Goal: Navigation & Orientation: Find specific page/section

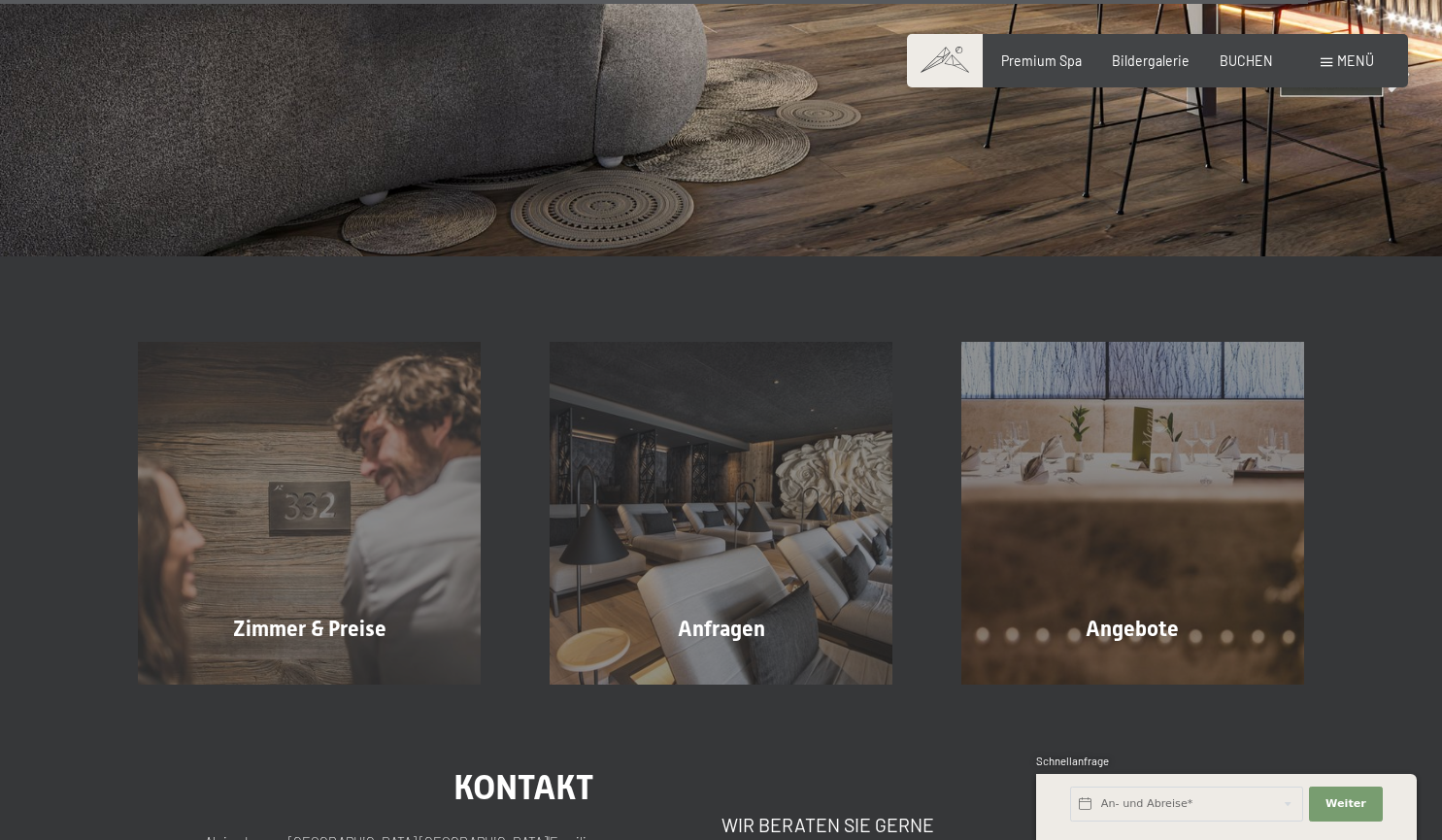
scroll to position [6088, 0]
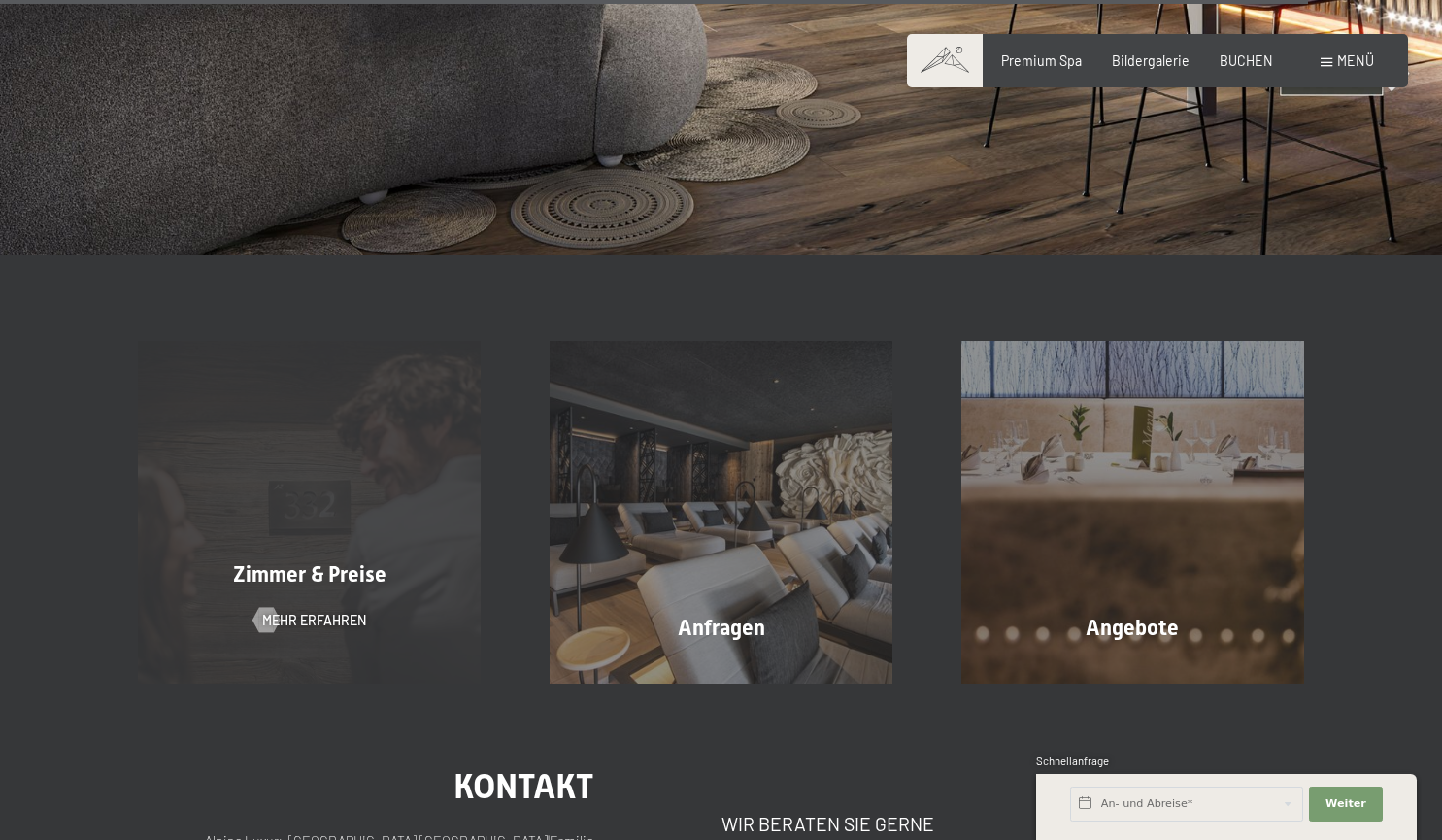
click at [456, 560] on div "Zimmer & Preise" at bounding box center [309, 575] width 411 height 30
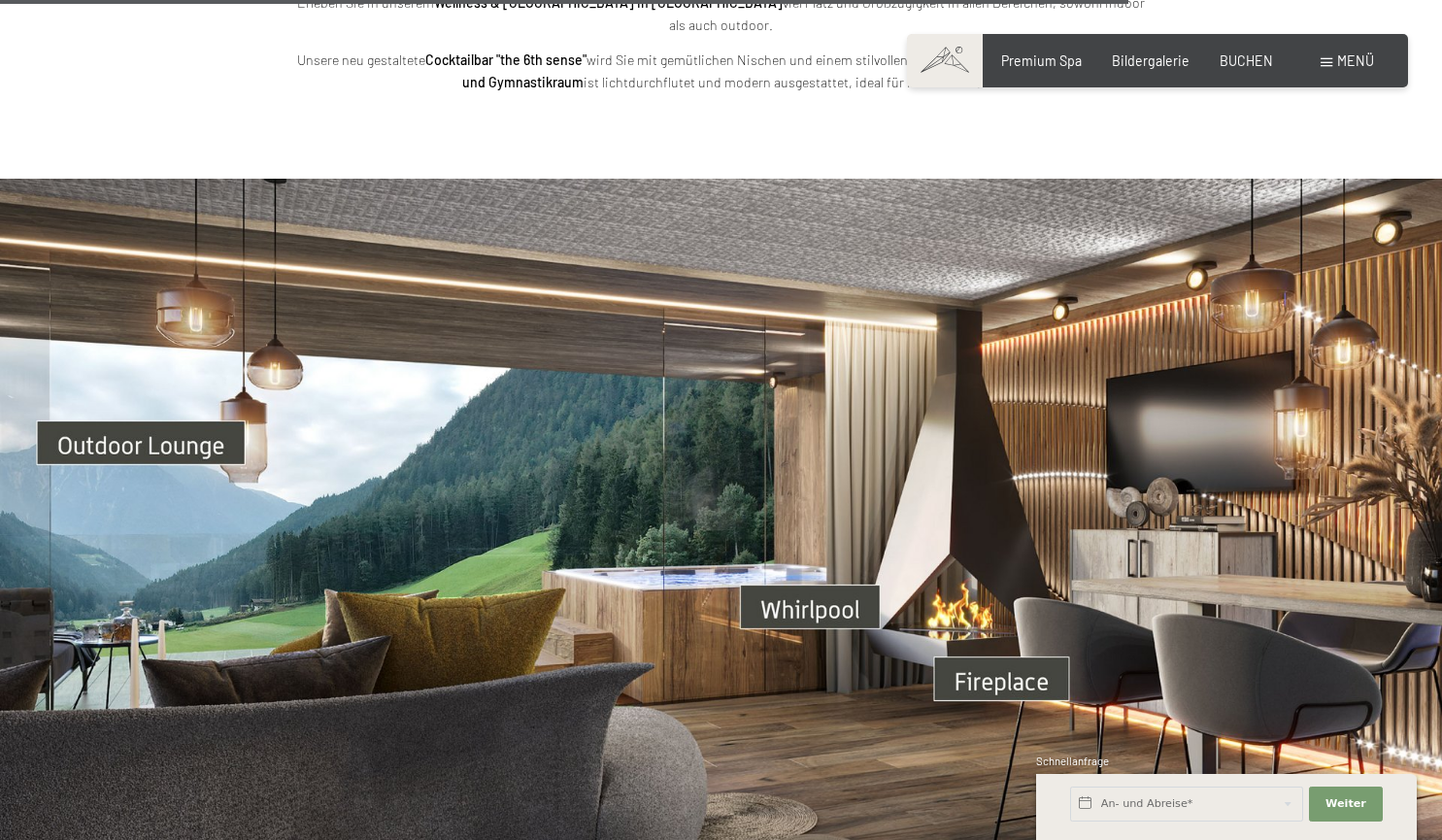
scroll to position [5218, 0]
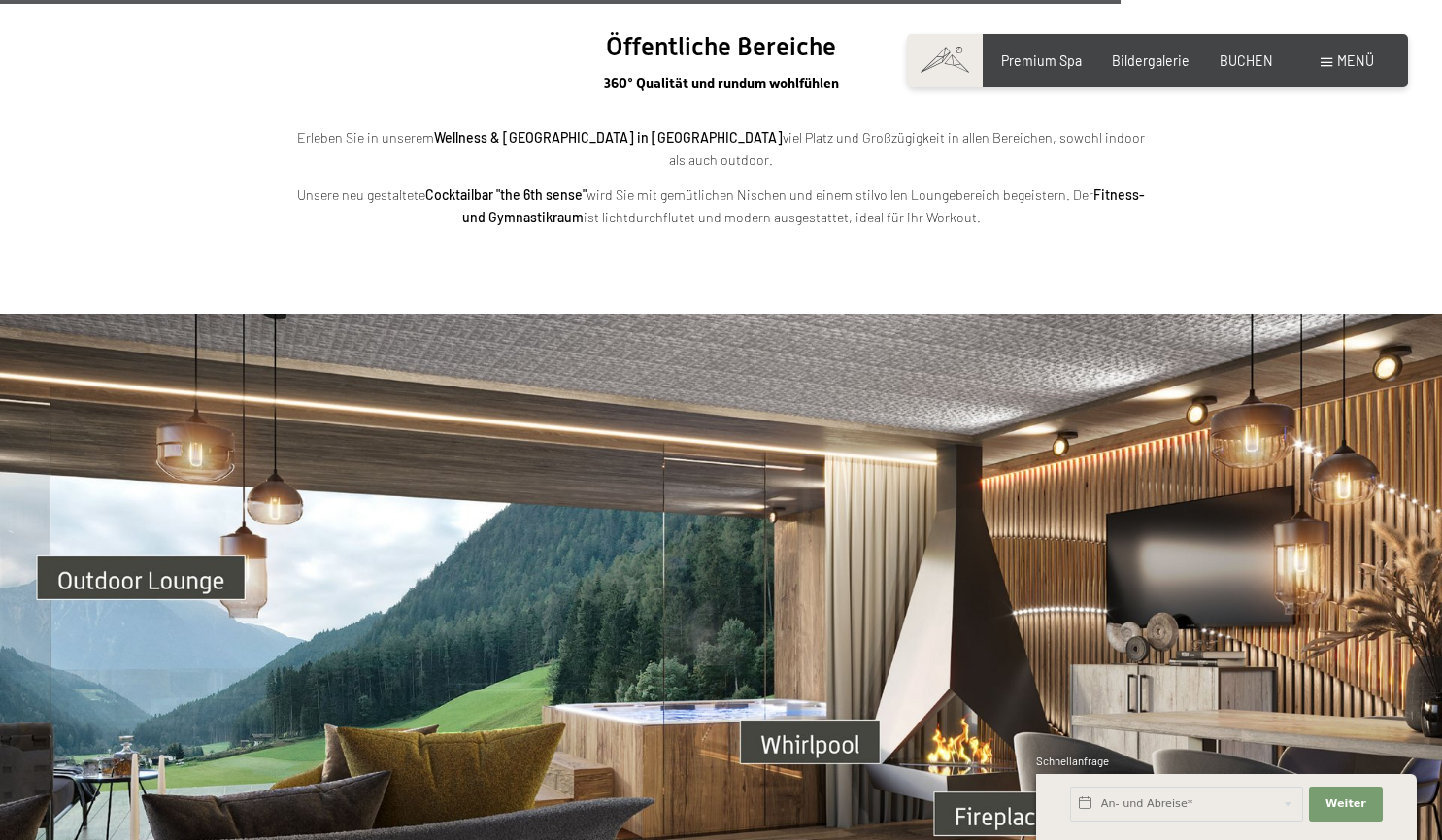
click at [1355, 52] on div "Buchen Anfragen Premium Spa Bildergalerie BUCHEN Menü DE IT EN Gutschein Bilder…" at bounding box center [1157, 61] width 432 height 19
click at [1338, 59] on span "Menü" at bounding box center [1355, 60] width 37 height 17
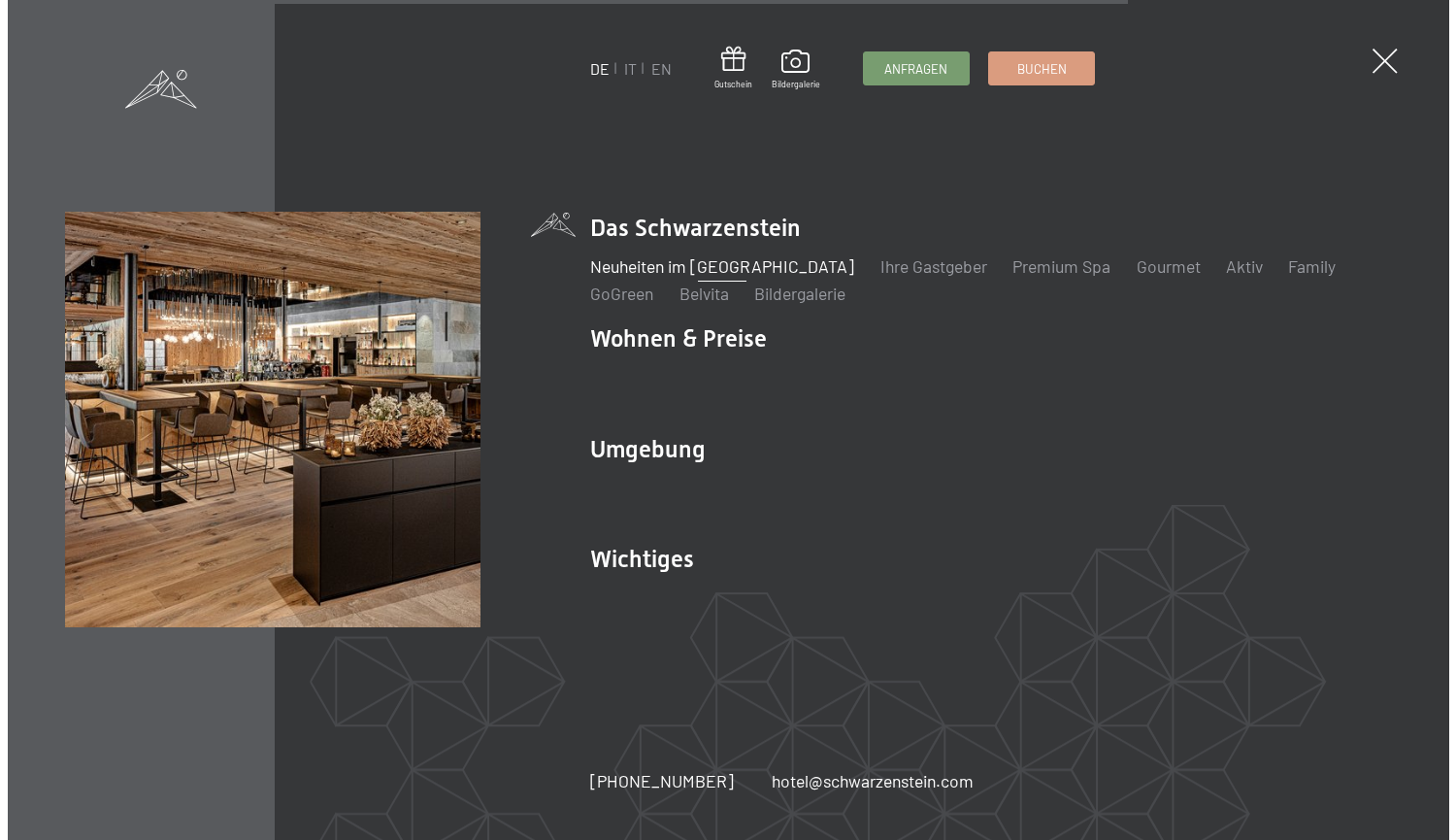
scroll to position [5250, 0]
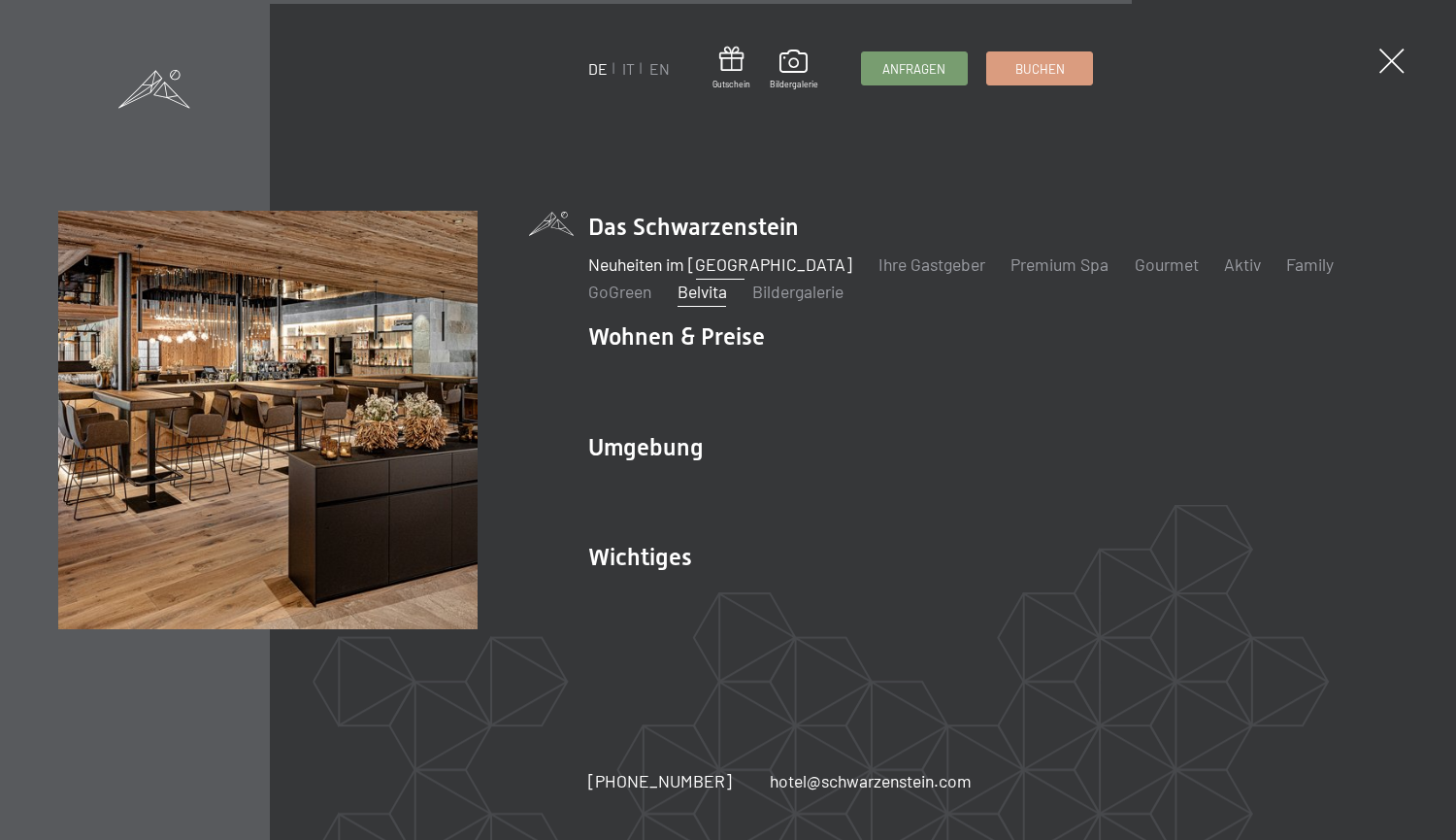
click at [692, 293] on link "Belvita" at bounding box center [702, 292] width 50 height 21
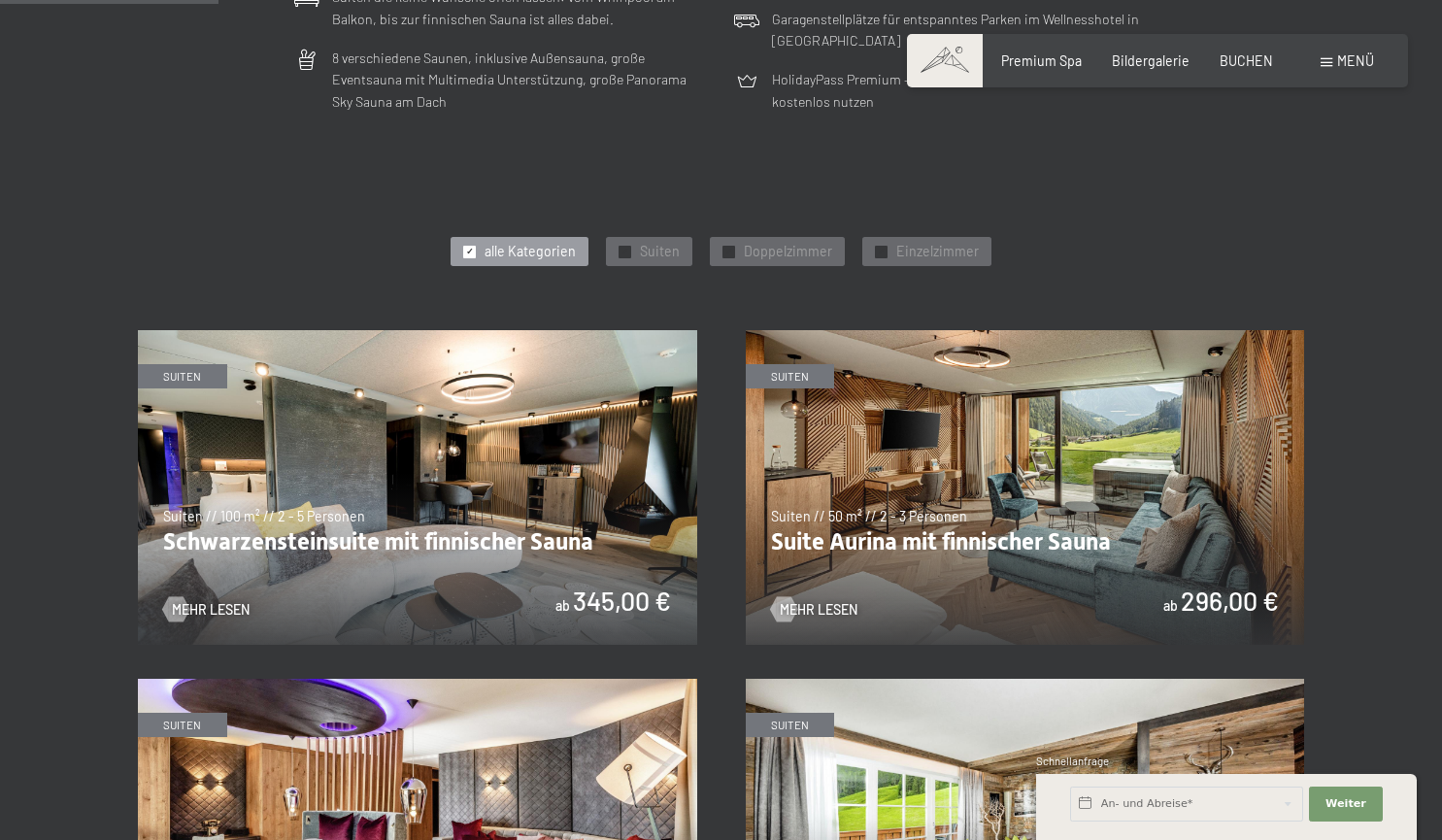
scroll to position [807, 0]
click at [425, 535] on img at bounding box center [417, 487] width 559 height 315
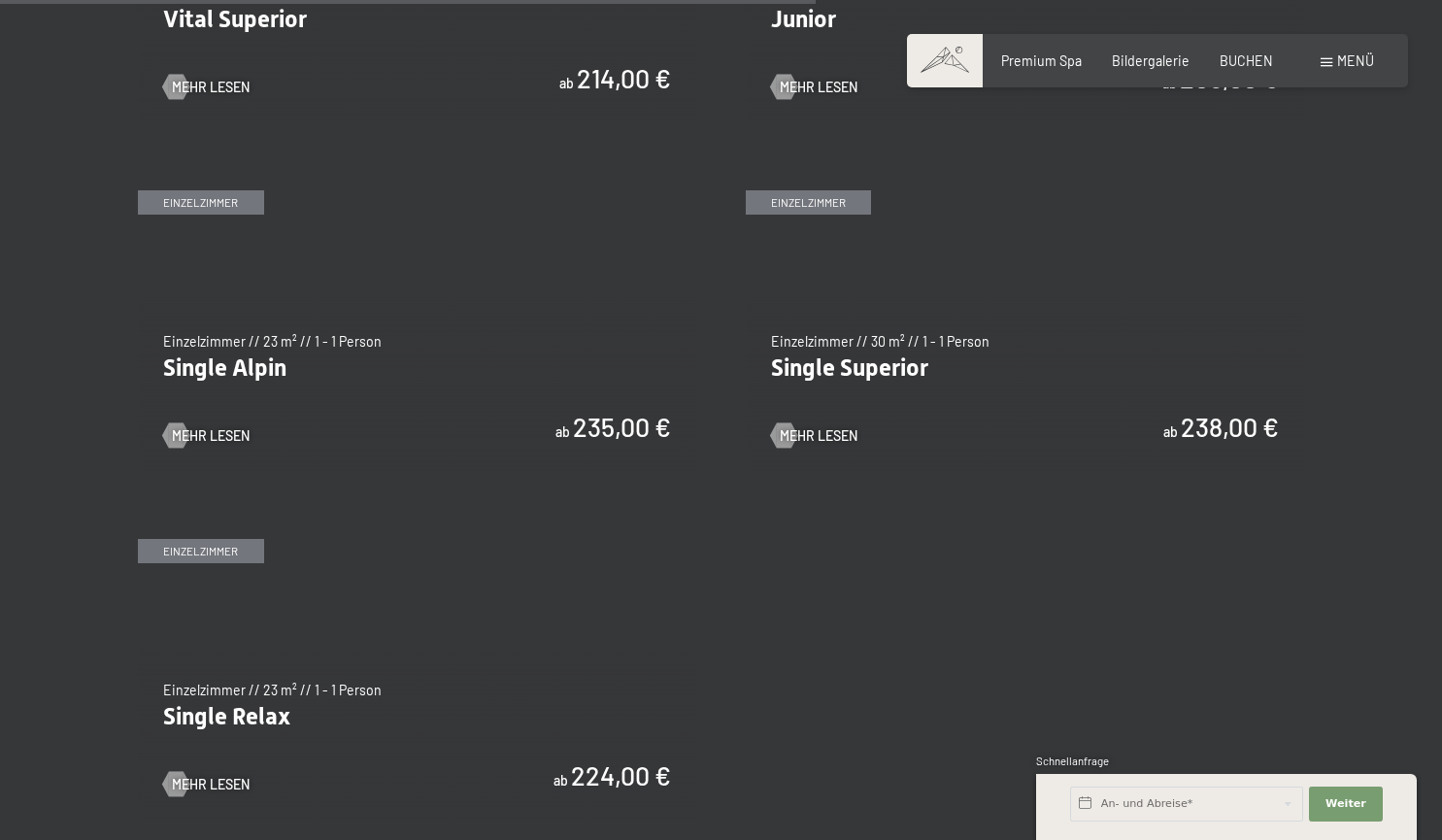
scroll to position [2636, 0]
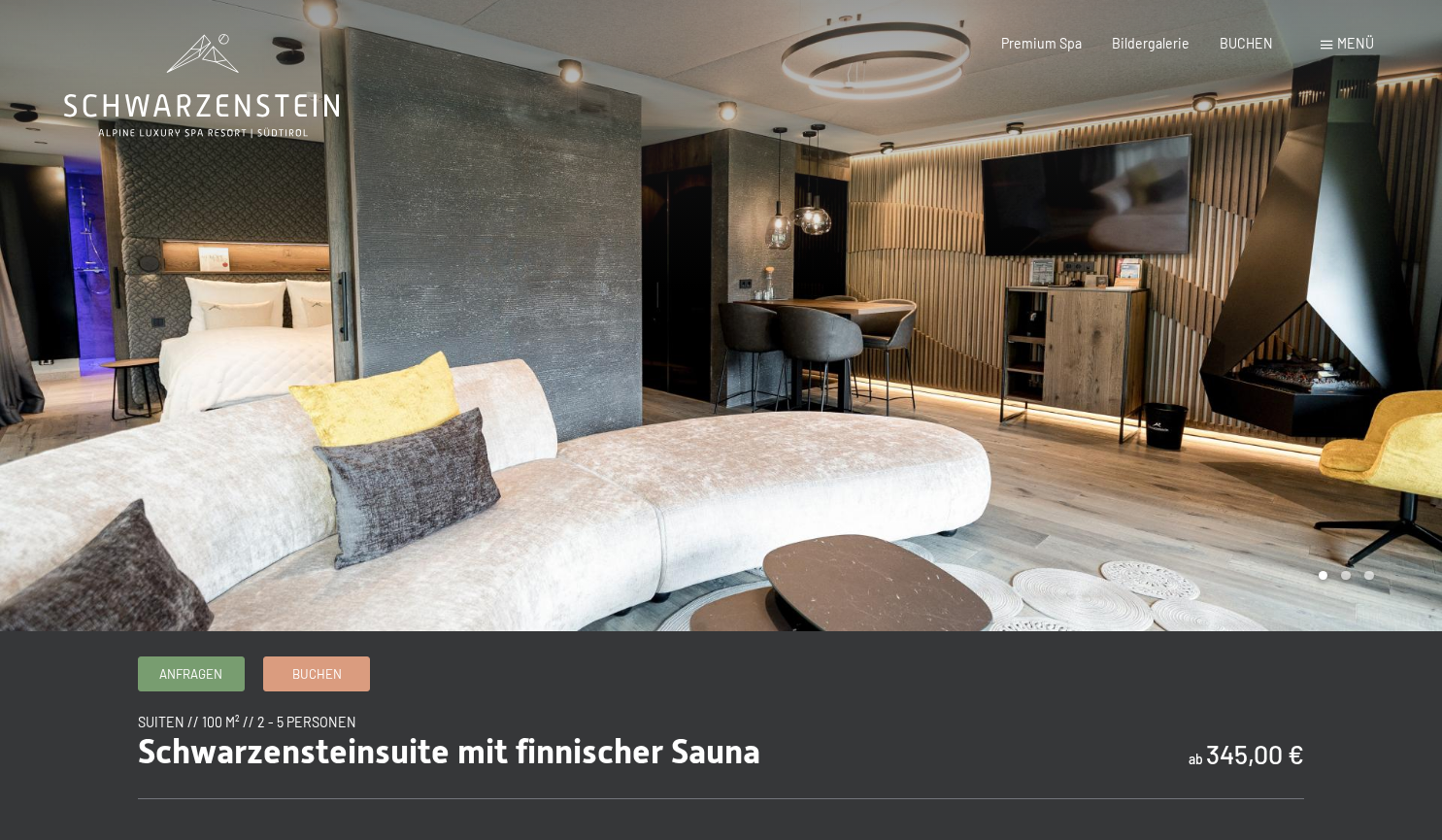
click at [1273, 423] on div at bounding box center [1082, 315] width 721 height 631
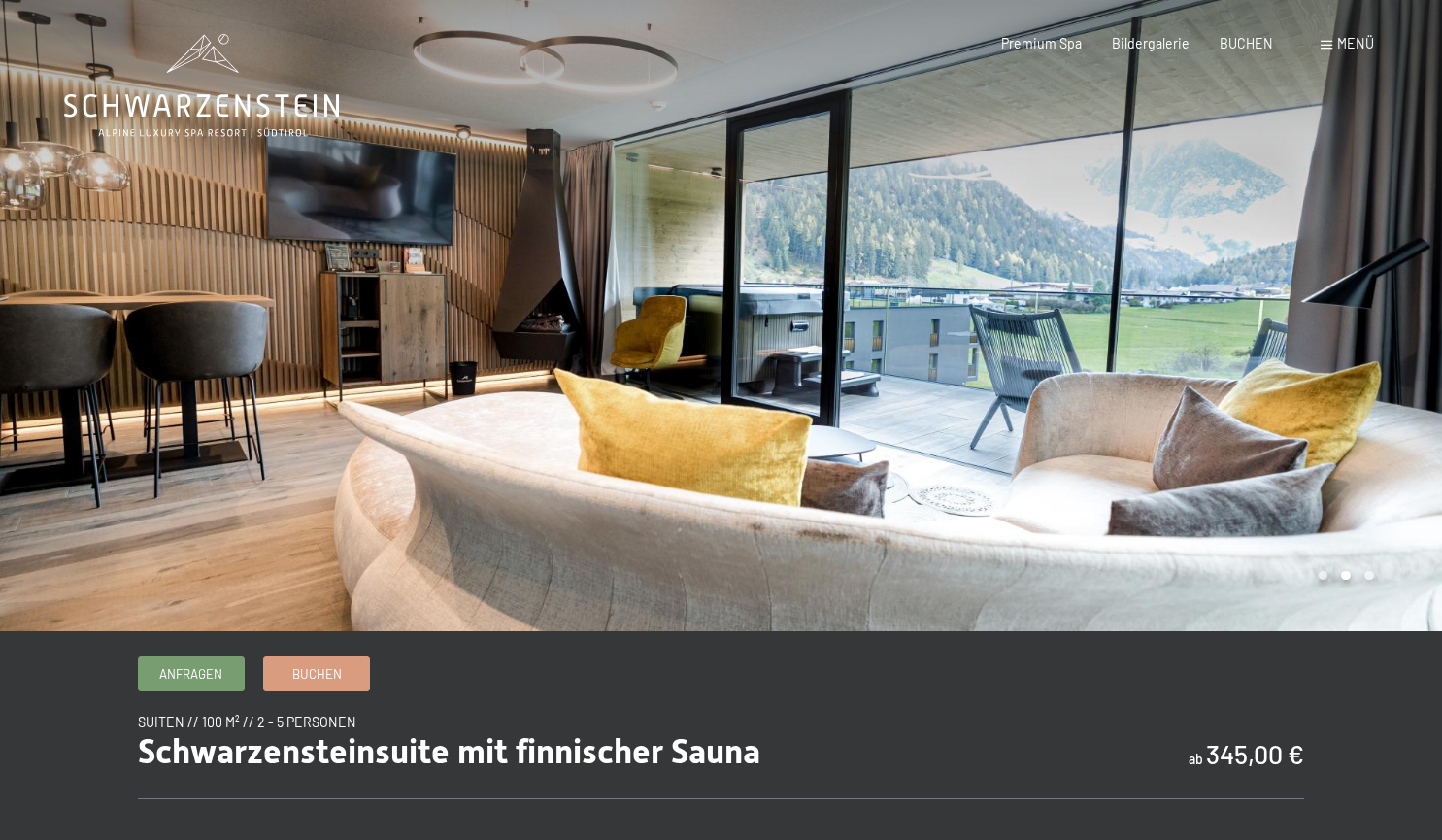
click at [1273, 423] on div at bounding box center [1082, 315] width 721 height 631
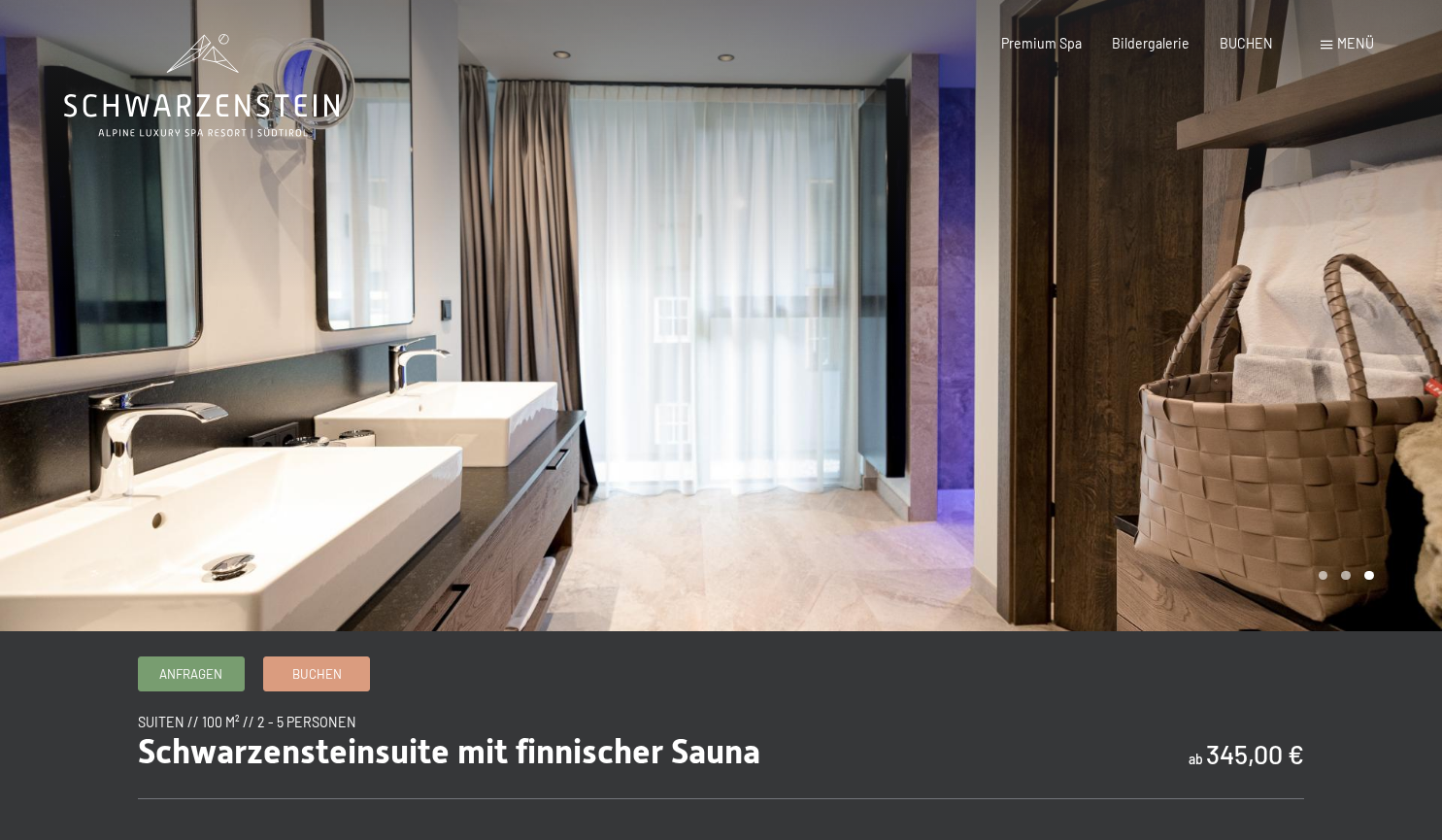
click at [304, 450] on div at bounding box center [361, 315] width 721 height 631
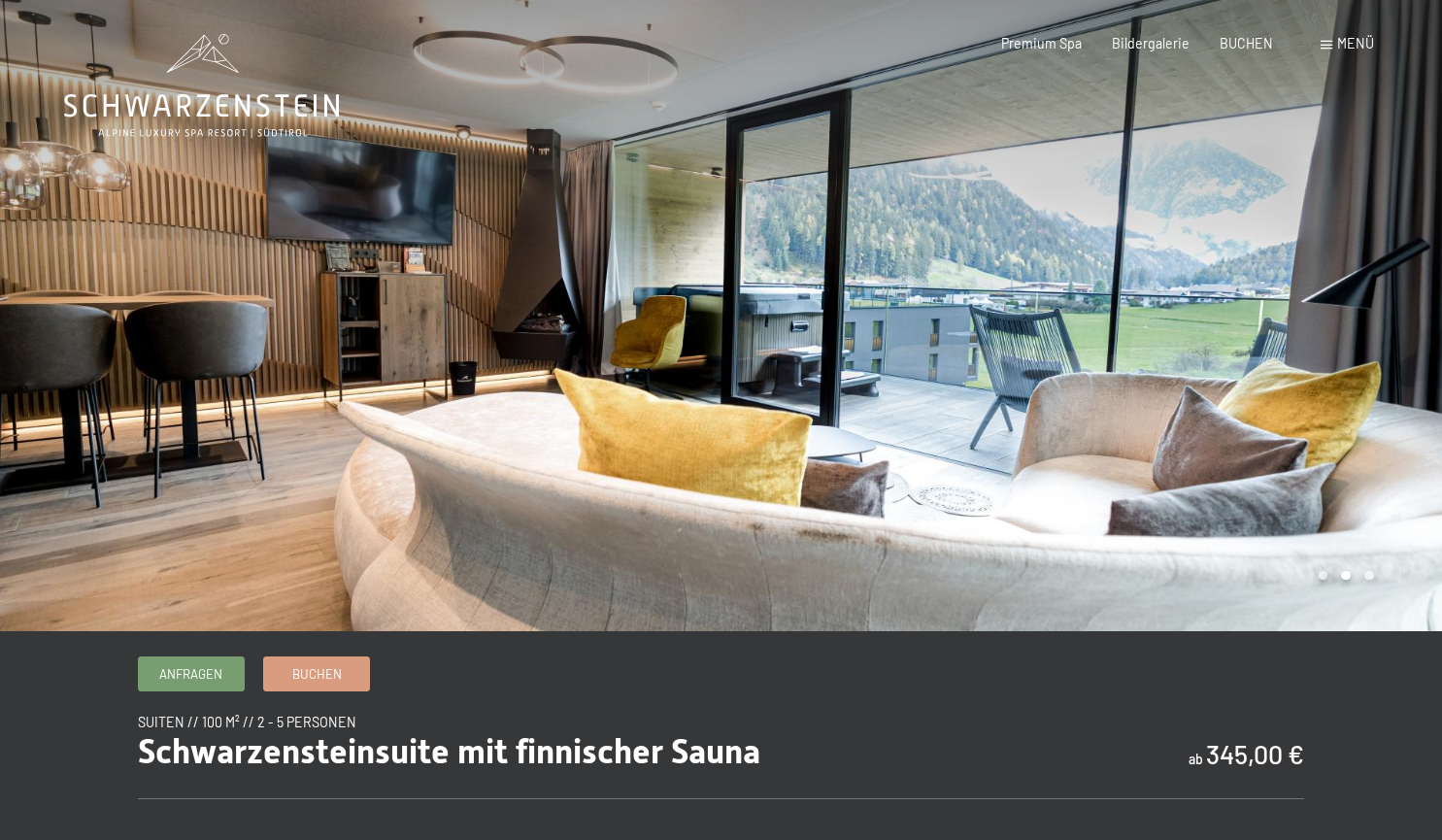
click at [1231, 438] on div at bounding box center [1082, 315] width 721 height 631
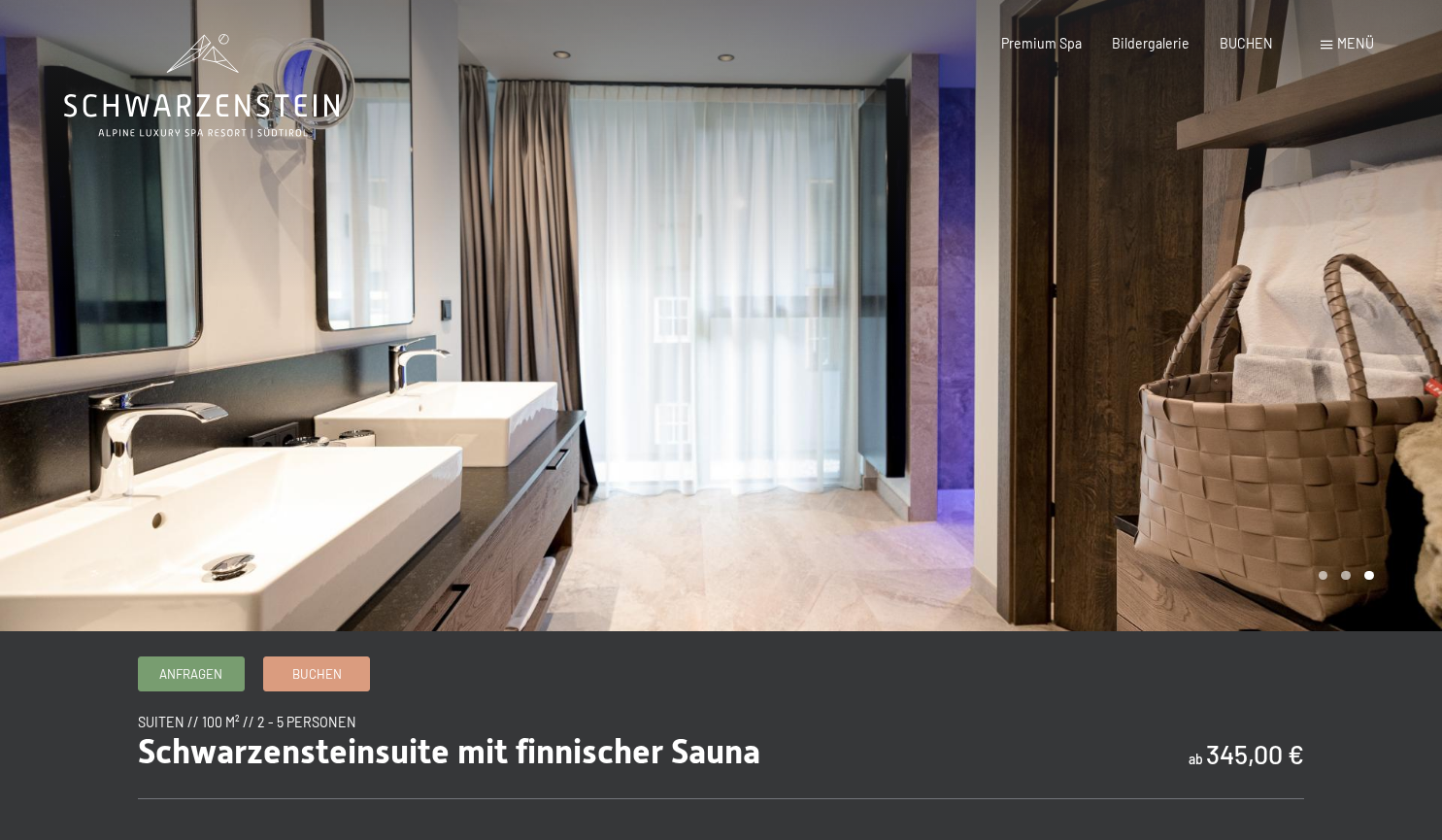
click at [1231, 438] on div at bounding box center [1082, 315] width 721 height 631
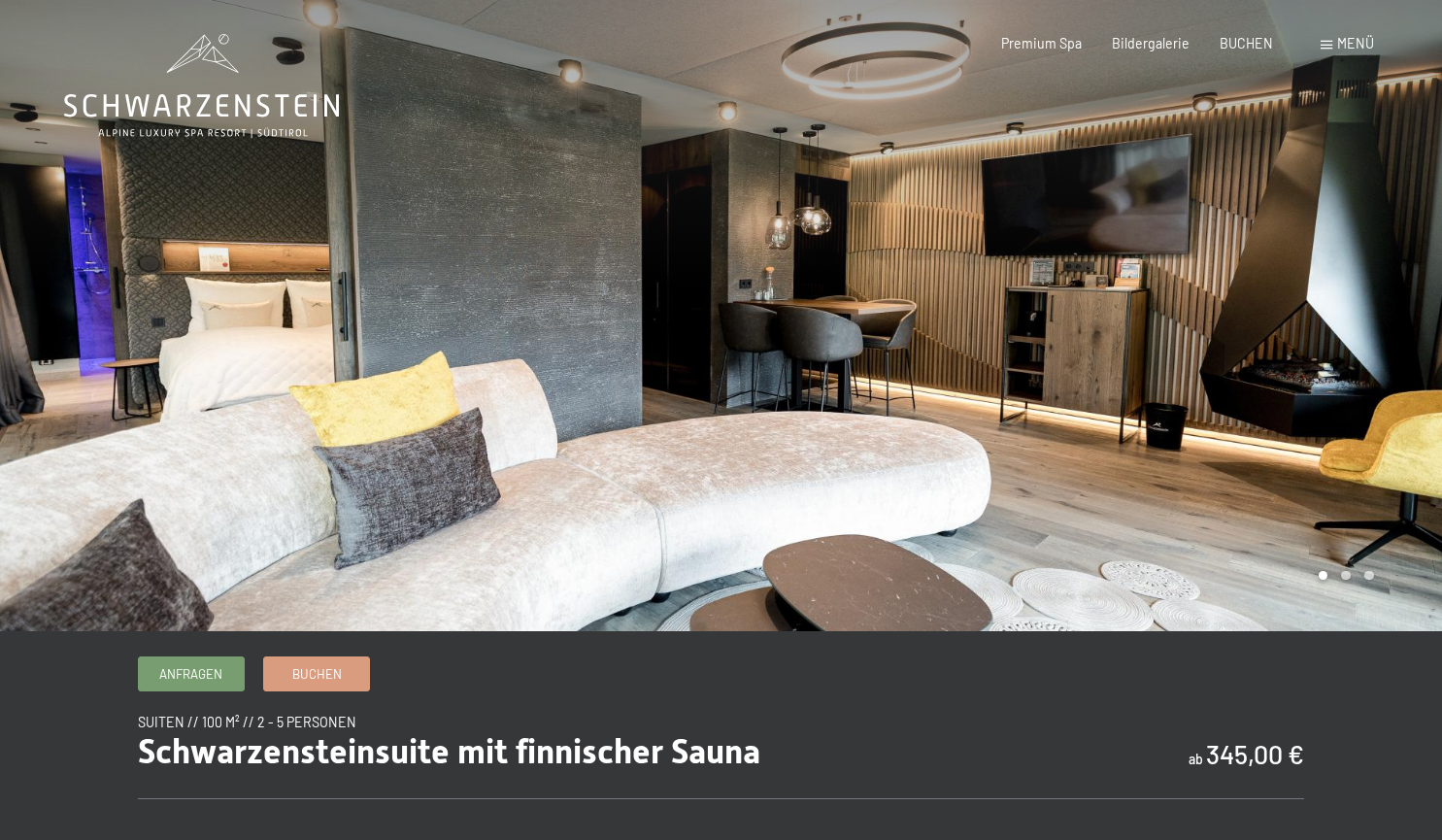
click at [1231, 438] on div at bounding box center [1082, 315] width 721 height 631
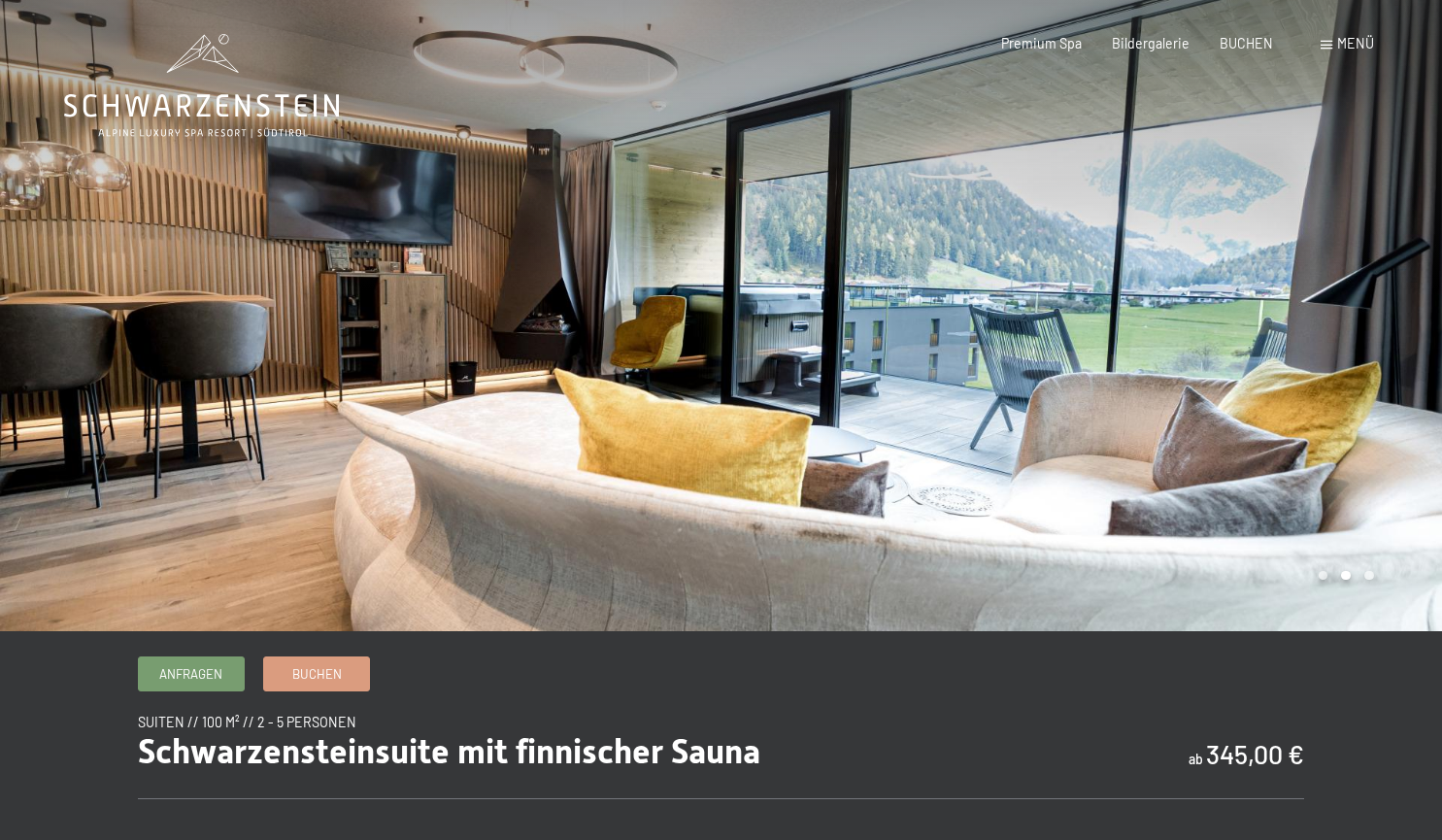
click at [1231, 438] on div at bounding box center [1082, 315] width 721 height 631
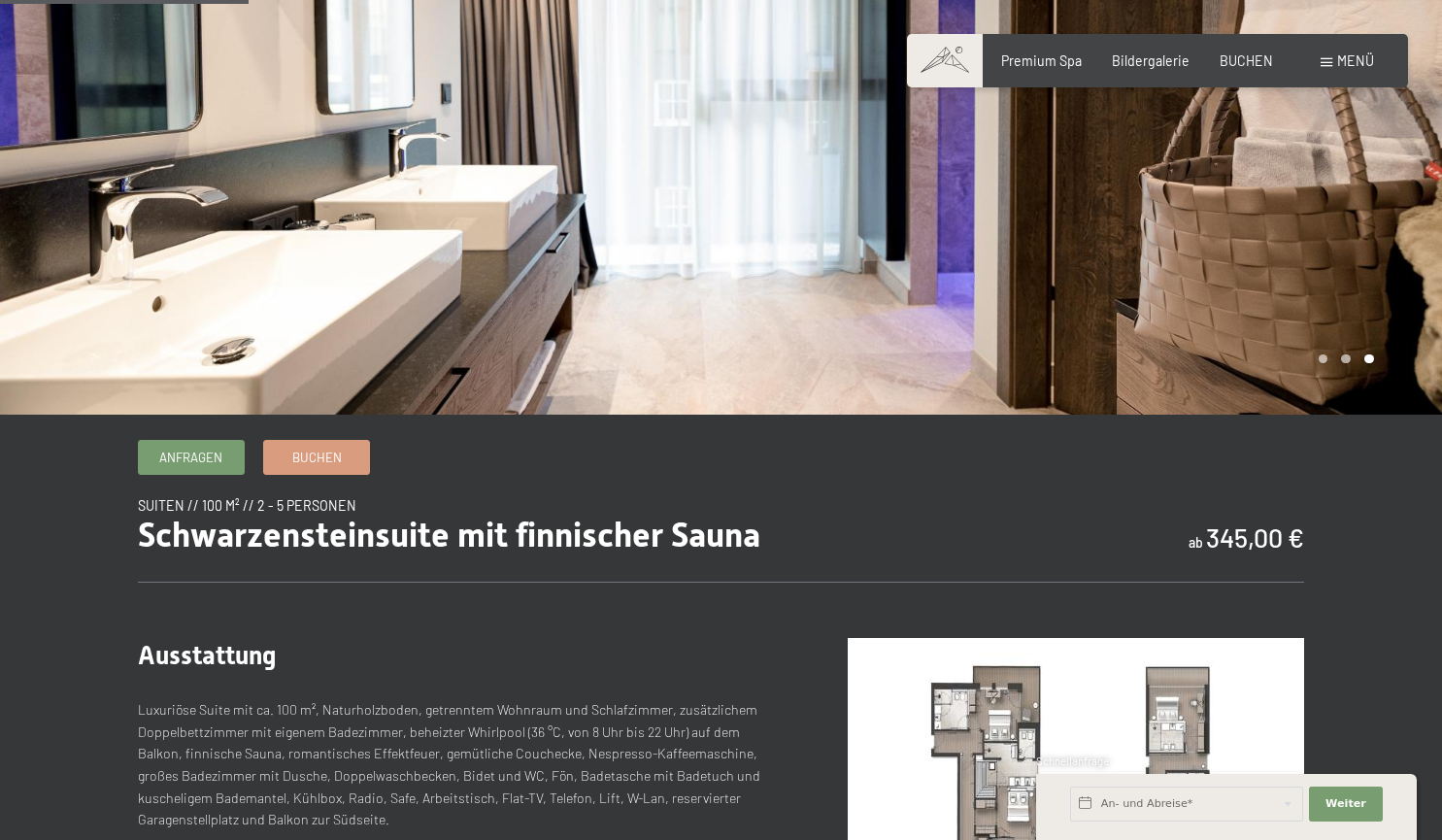
scroll to position [379, 0]
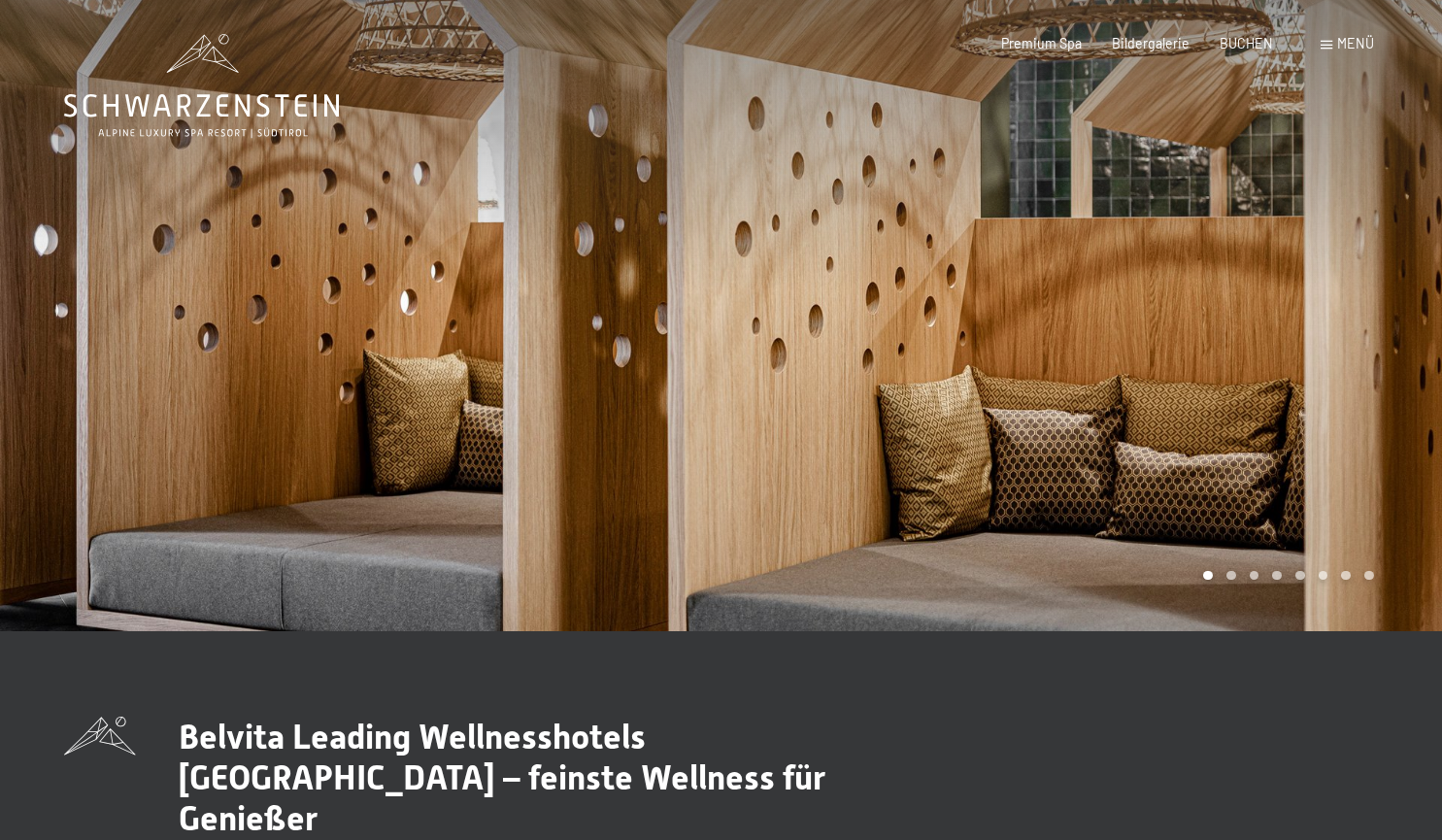
click at [1245, 280] on div at bounding box center [1082, 315] width 721 height 631
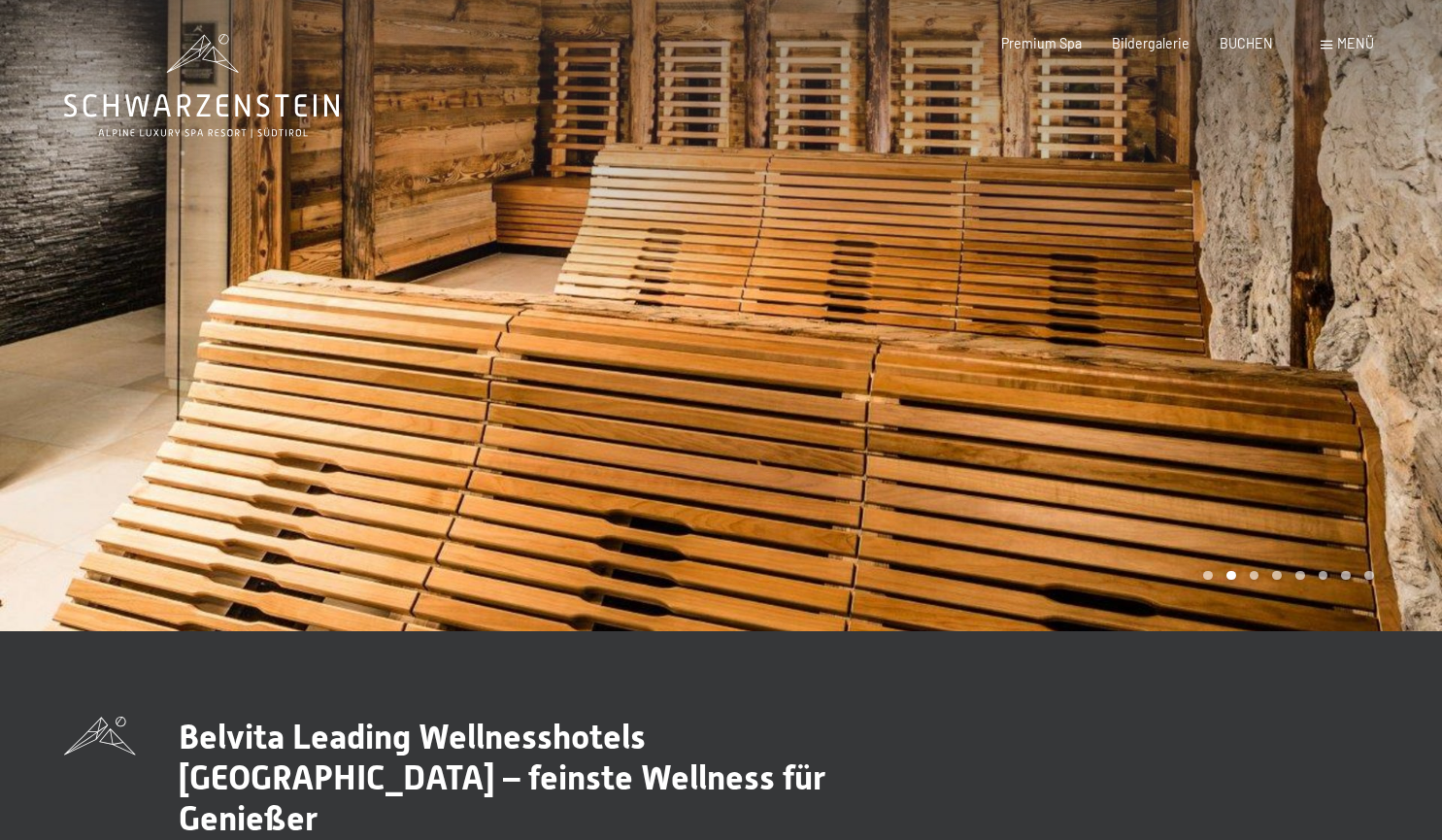
click at [1245, 280] on div at bounding box center [1082, 315] width 721 height 631
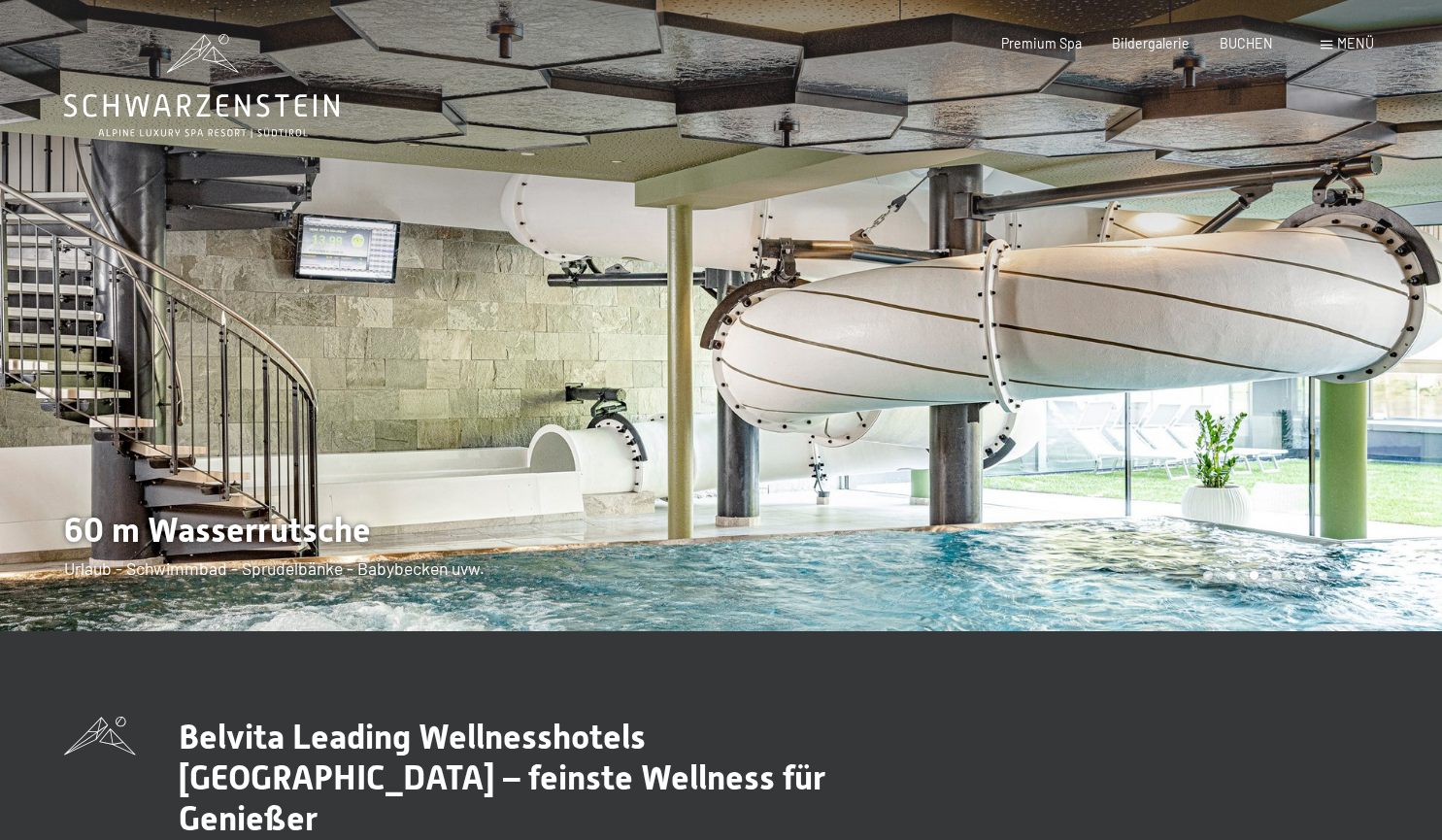
click at [1245, 280] on div at bounding box center [1082, 315] width 721 height 631
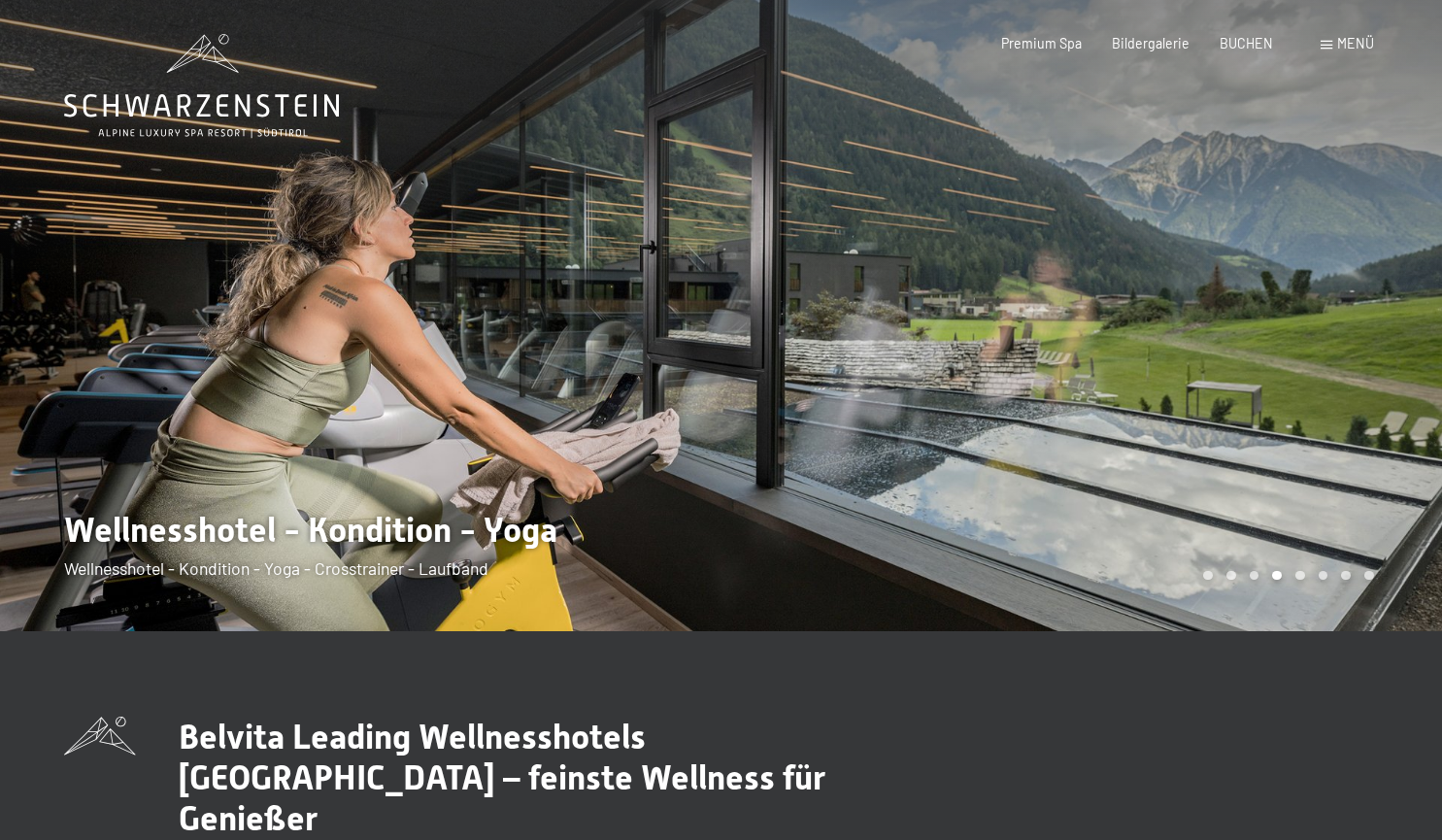
click at [1245, 280] on div at bounding box center [1082, 315] width 721 height 631
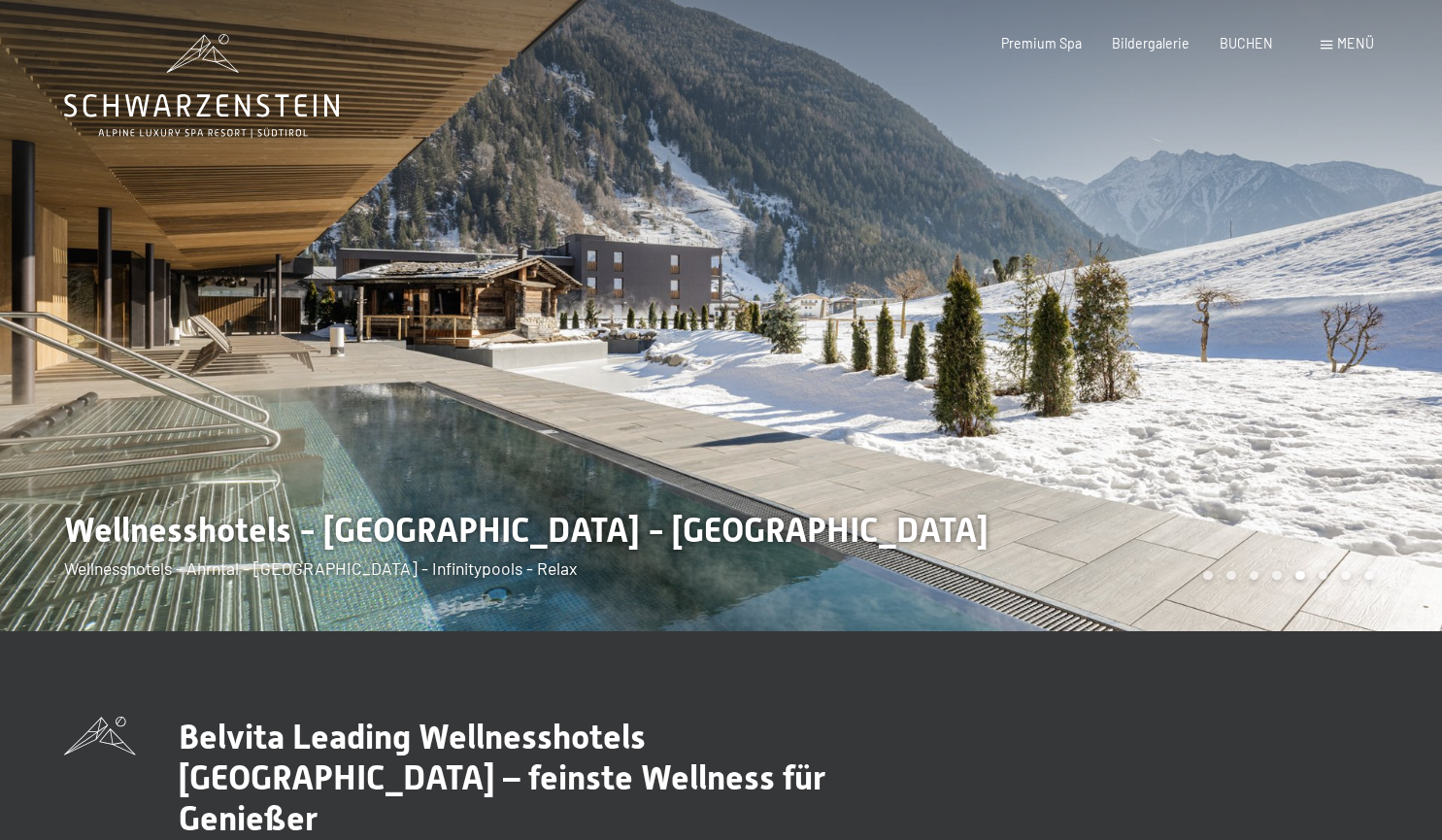
click at [555, 411] on div at bounding box center [361, 315] width 721 height 631
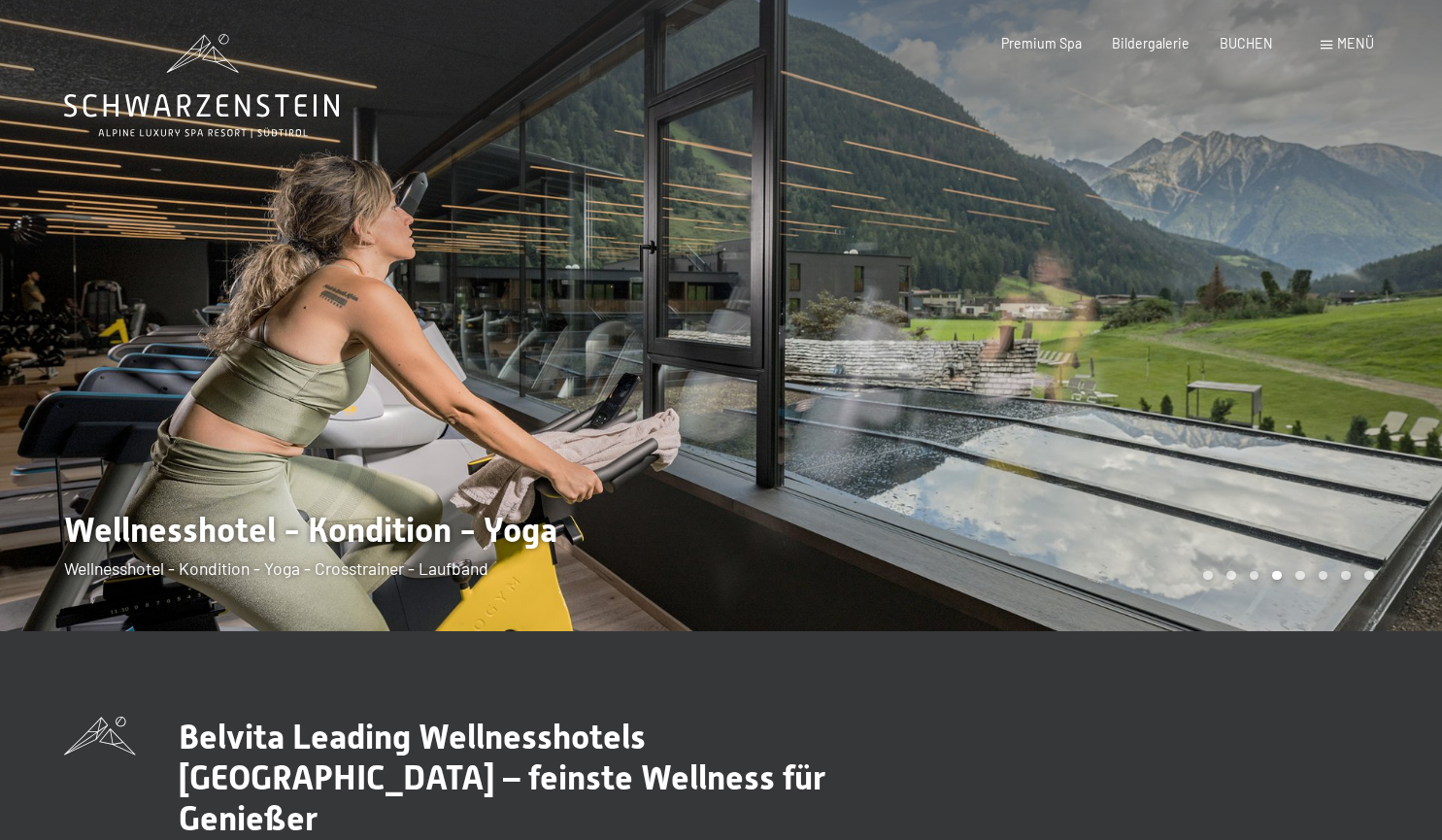
click at [1233, 484] on div at bounding box center [1082, 315] width 721 height 631
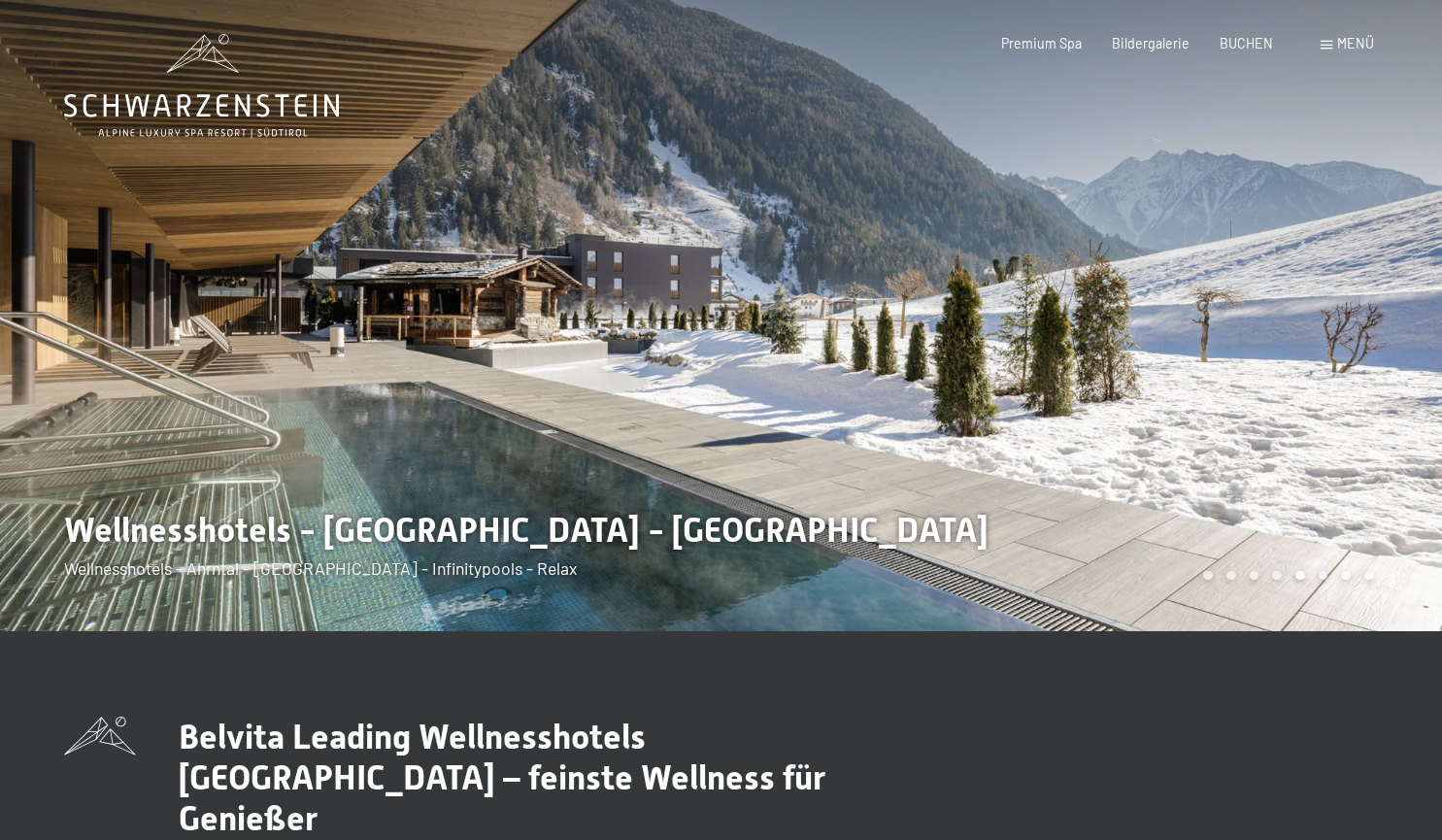
click at [1233, 484] on div at bounding box center [1082, 315] width 721 height 631
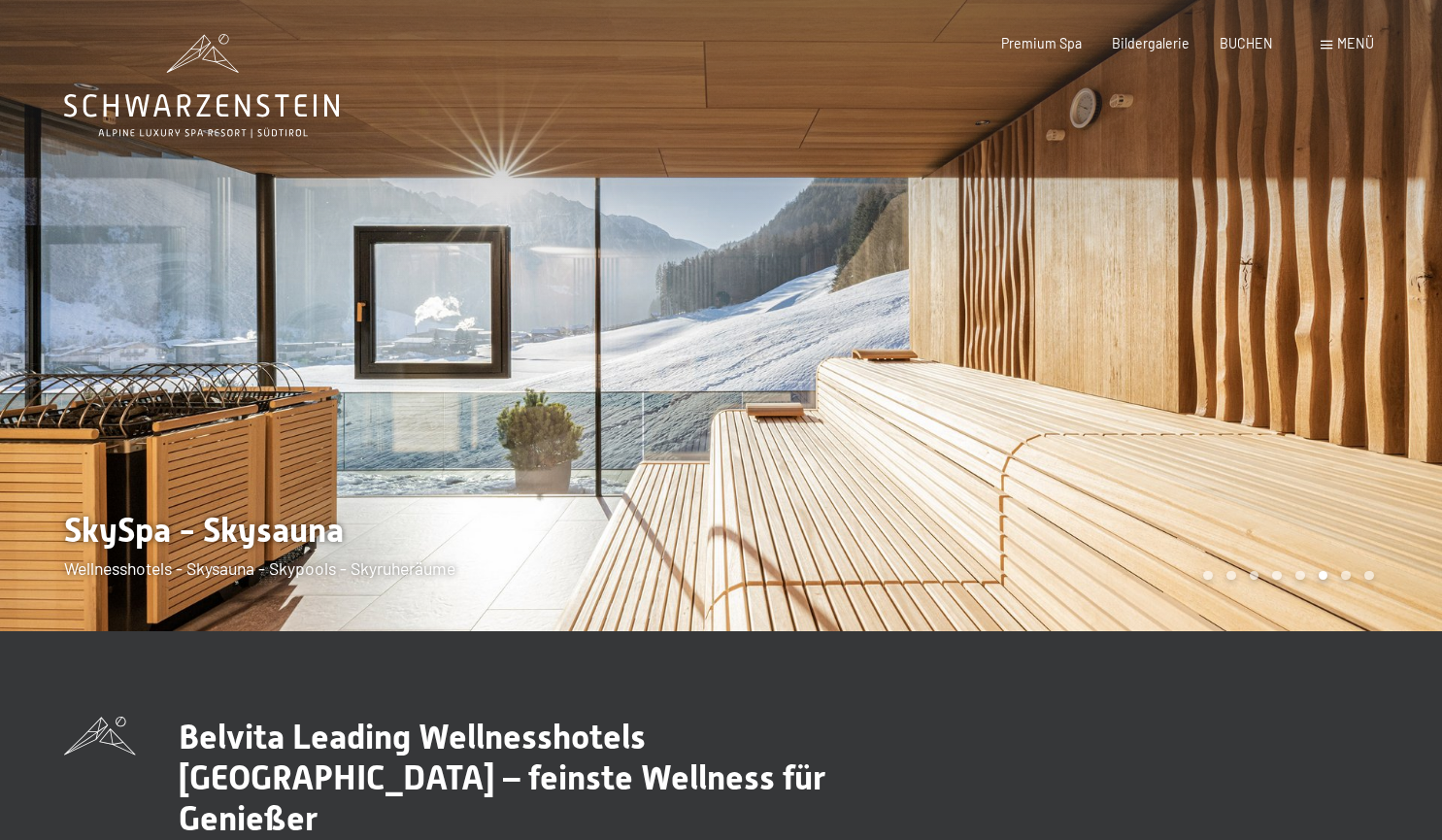
click at [1233, 484] on div at bounding box center [1082, 315] width 721 height 631
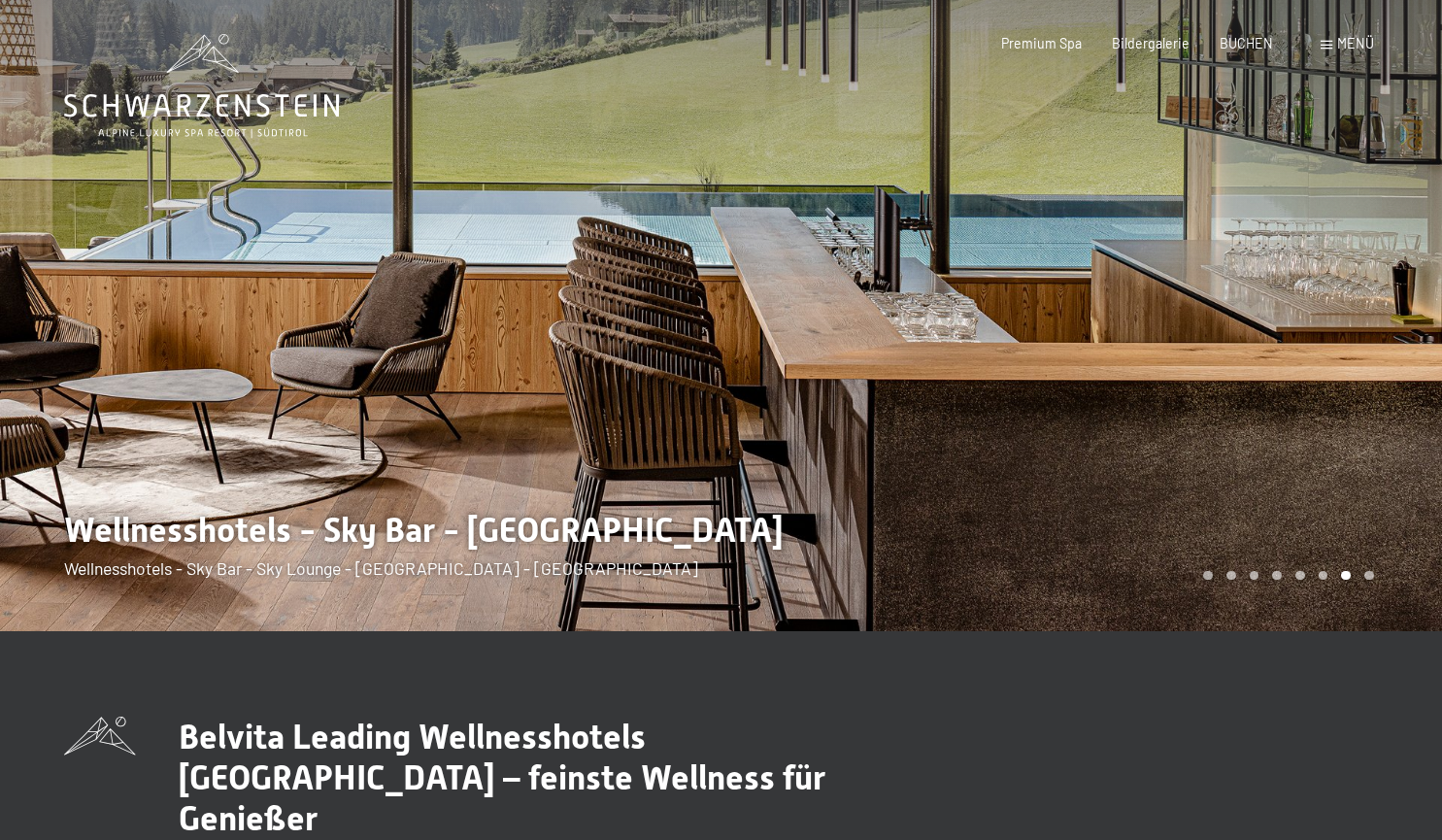
click at [1233, 484] on div at bounding box center [1082, 315] width 721 height 631
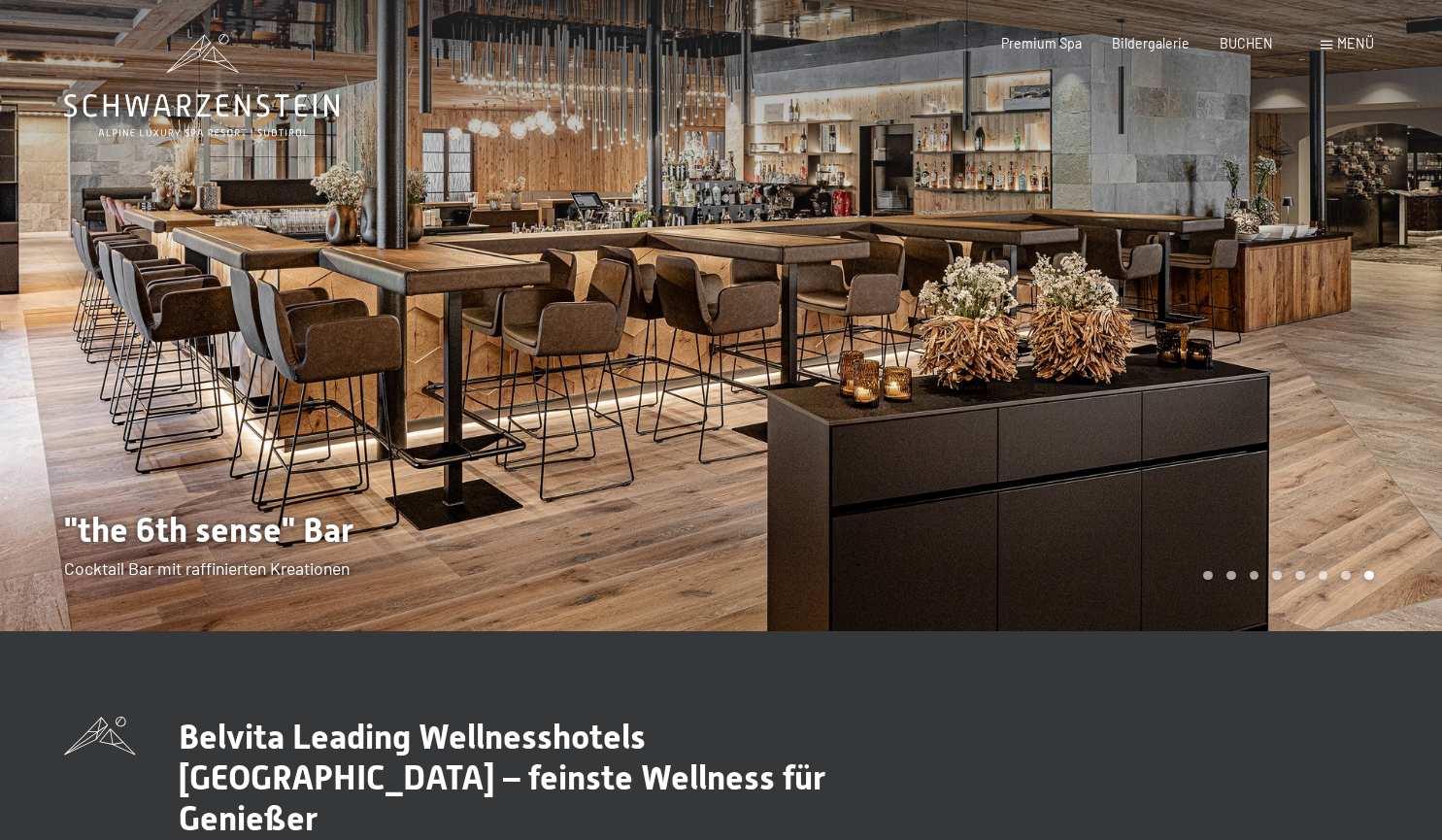
click at [1349, 51] on span "Menü" at bounding box center [1355, 43] width 37 height 17
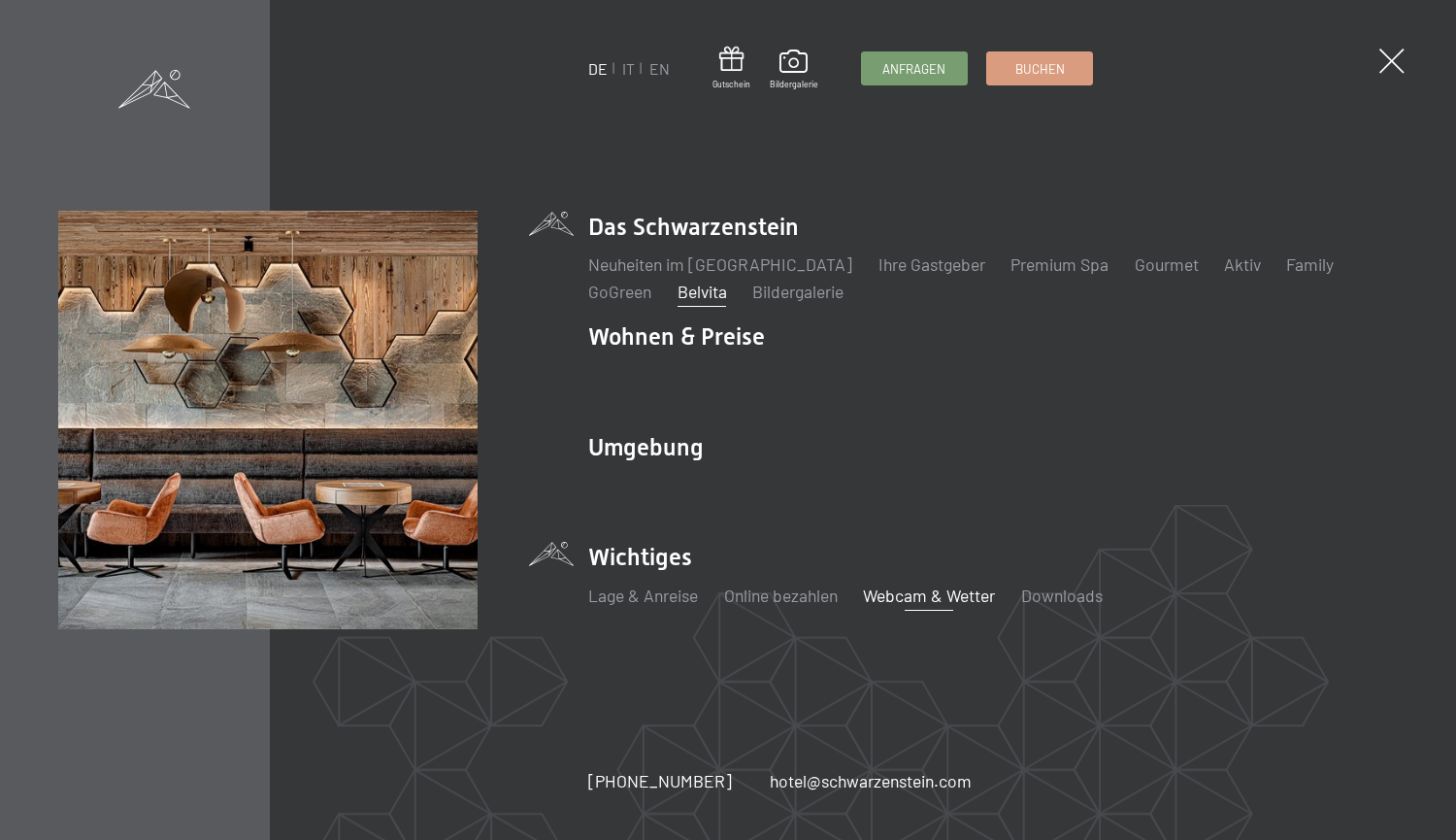
click at [920, 601] on link "Webcam & Wetter" at bounding box center [929, 595] width 132 height 21
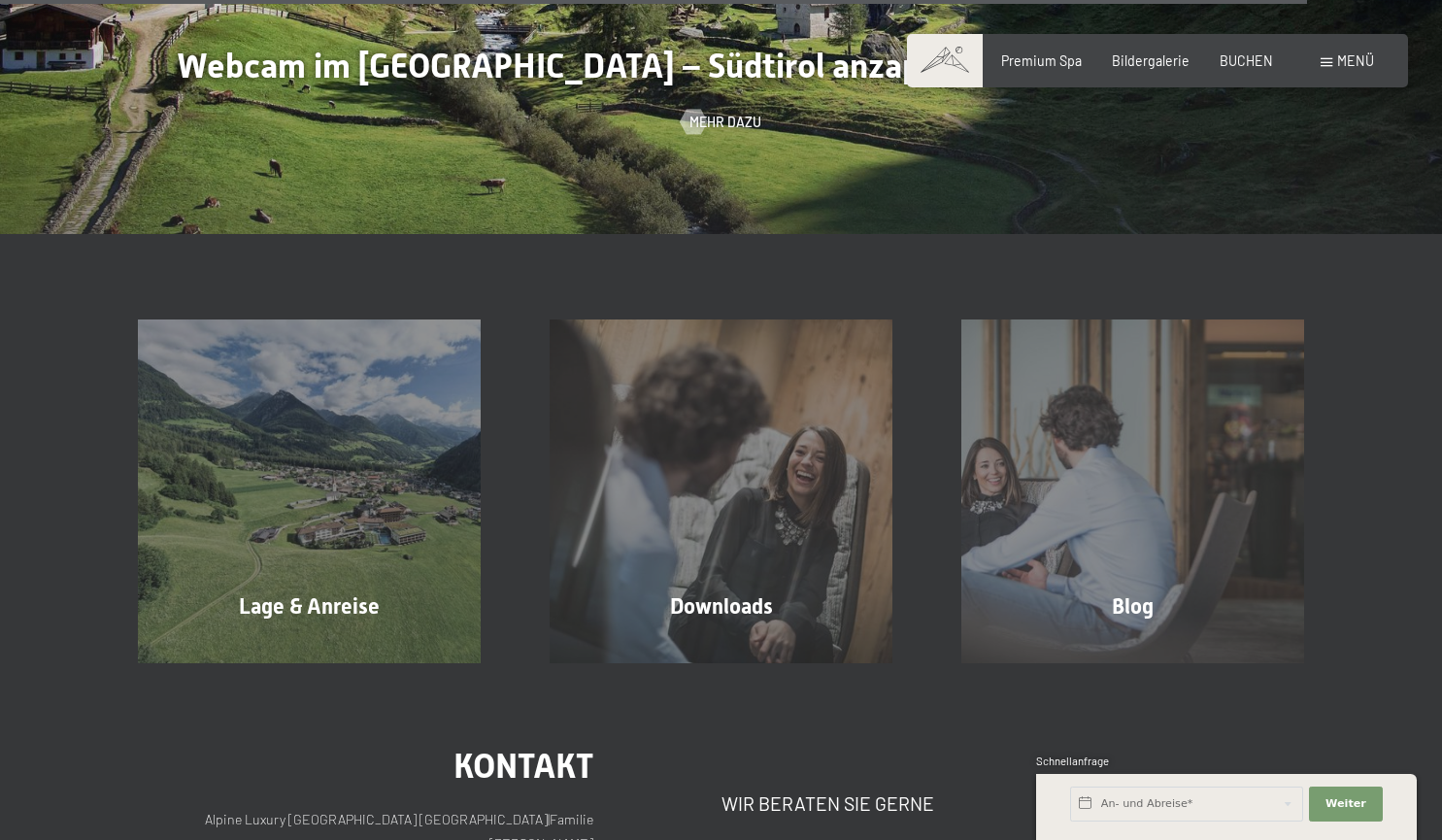
scroll to position [5453, 0]
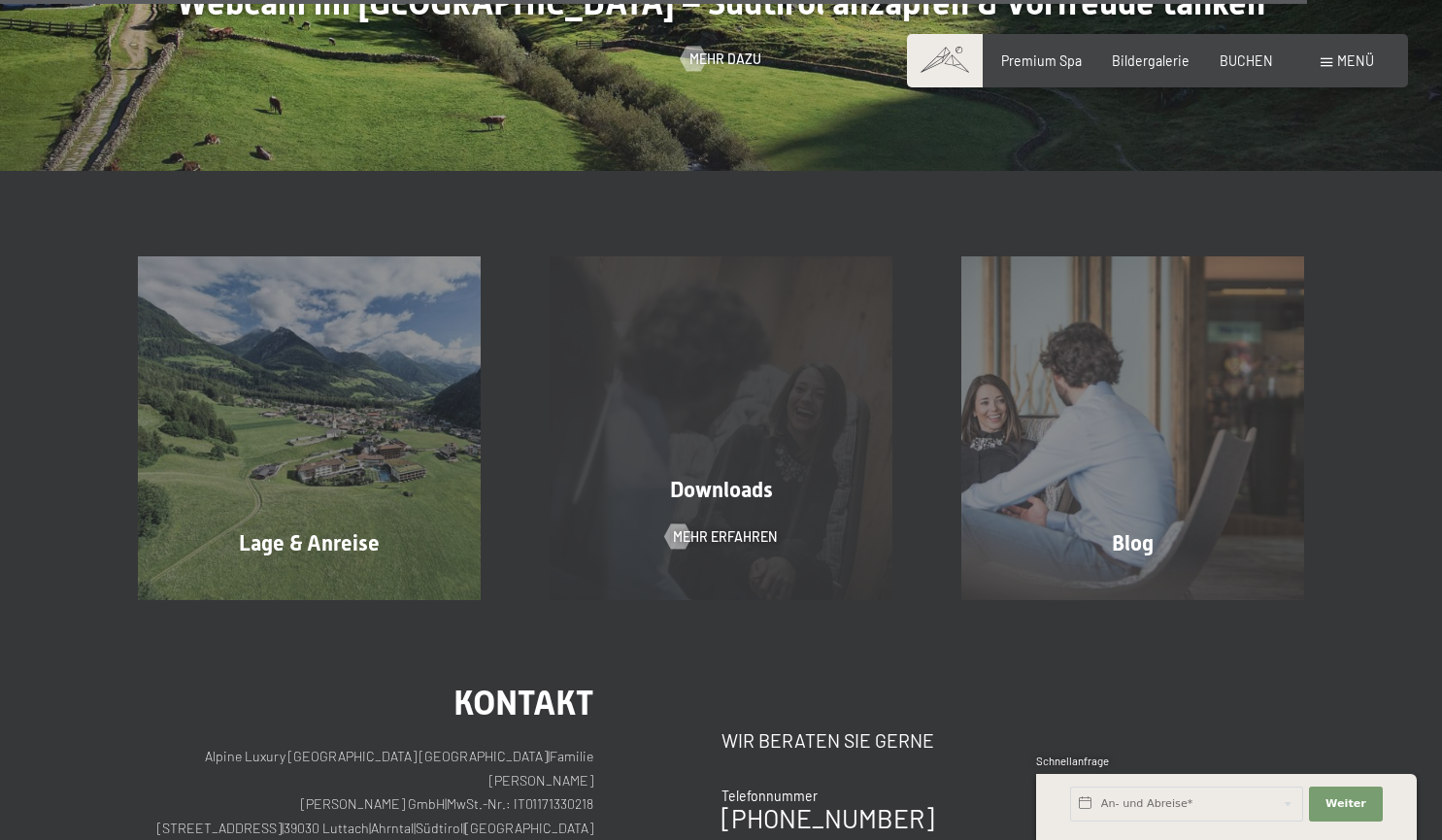
click at [716, 520] on div "Downloads Mehr erfahren" at bounding box center [721, 428] width 411 height 342
